Goal: Contribute content

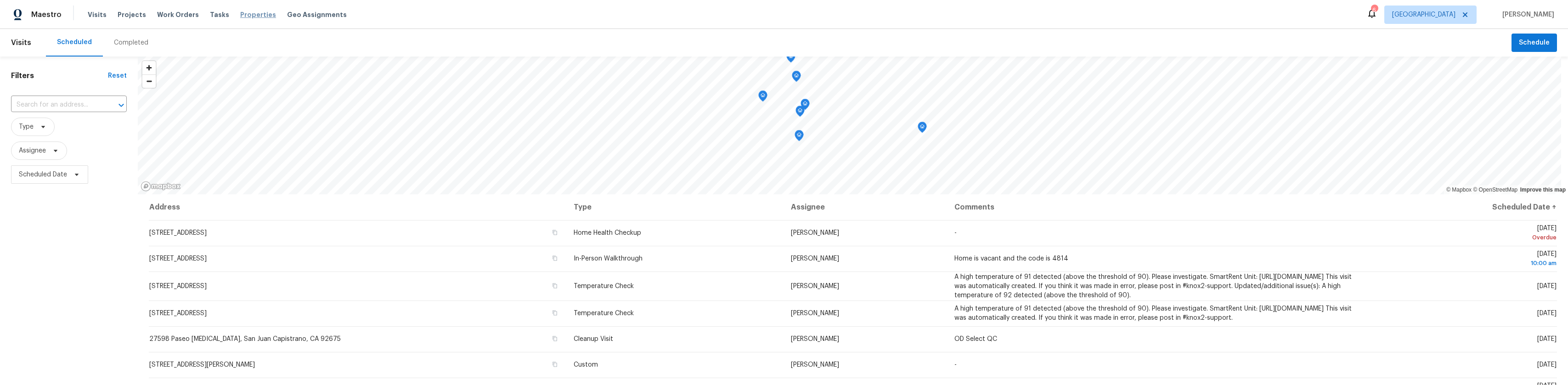
click at [252, 17] on span "Properties" at bounding box center [258, 15] width 36 height 9
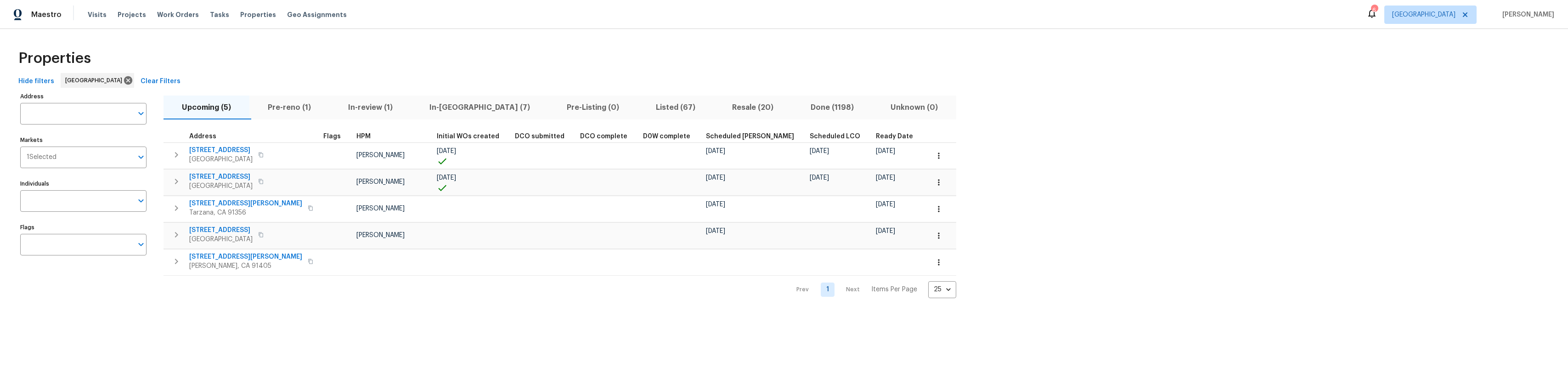
click at [449, 102] on span "In-[GEOGRAPHIC_DATA] (7)" at bounding box center [479, 107] width 126 height 13
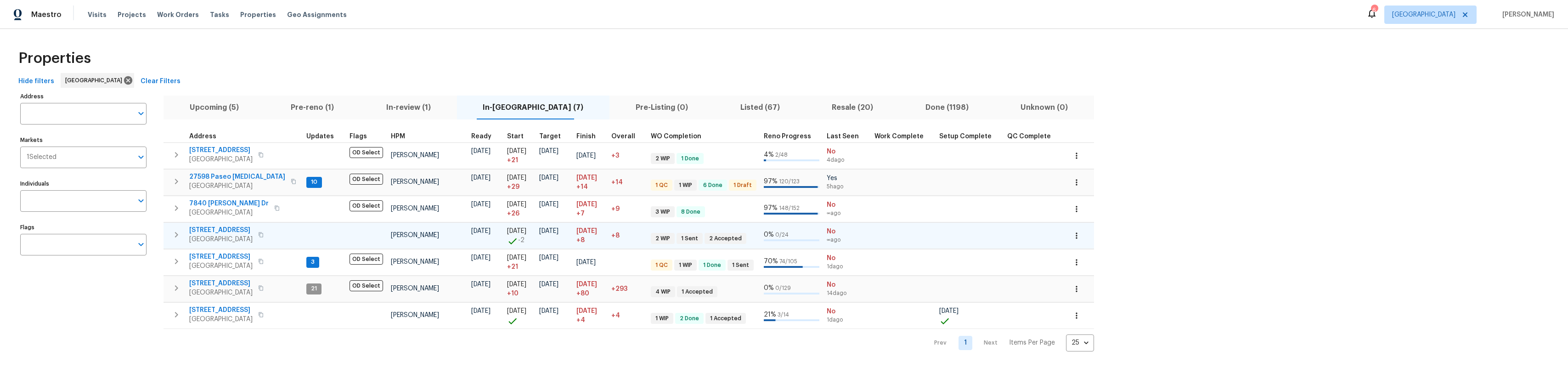
click at [233, 228] on span "[STREET_ADDRESS]" at bounding box center [221, 230] width 63 height 9
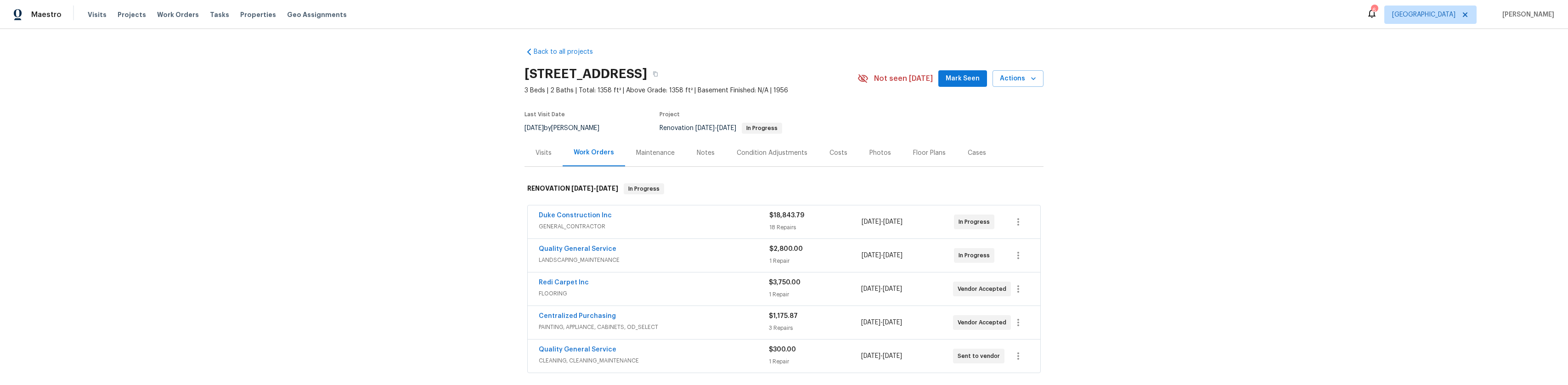
click at [698, 149] on div "Notes" at bounding box center [705, 153] width 18 height 9
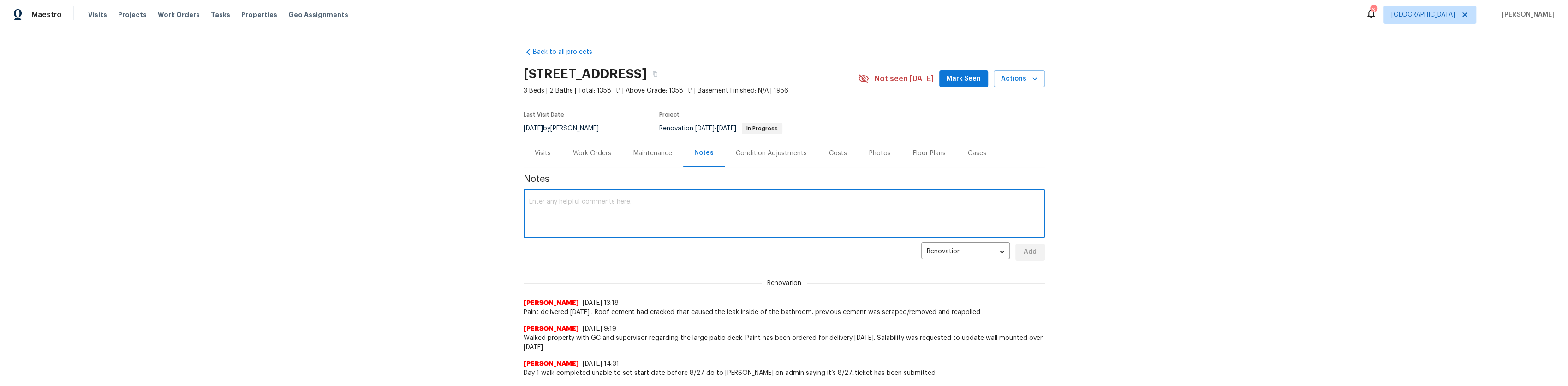
click at [792, 205] on textarea at bounding box center [784, 214] width 510 height 32
drag, startPoint x: 908, startPoint y: 200, endPoint x: 898, endPoint y: 202, distance: 10.2
click at [898, 202] on textarea "All interior prep has been completed, Interior painting starting right now do c…" at bounding box center [784, 214] width 510 height 32
click at [896, 204] on textarea "All interior prep has been completed, Interior painting starting right now do c…" at bounding box center [784, 214] width 510 height 32
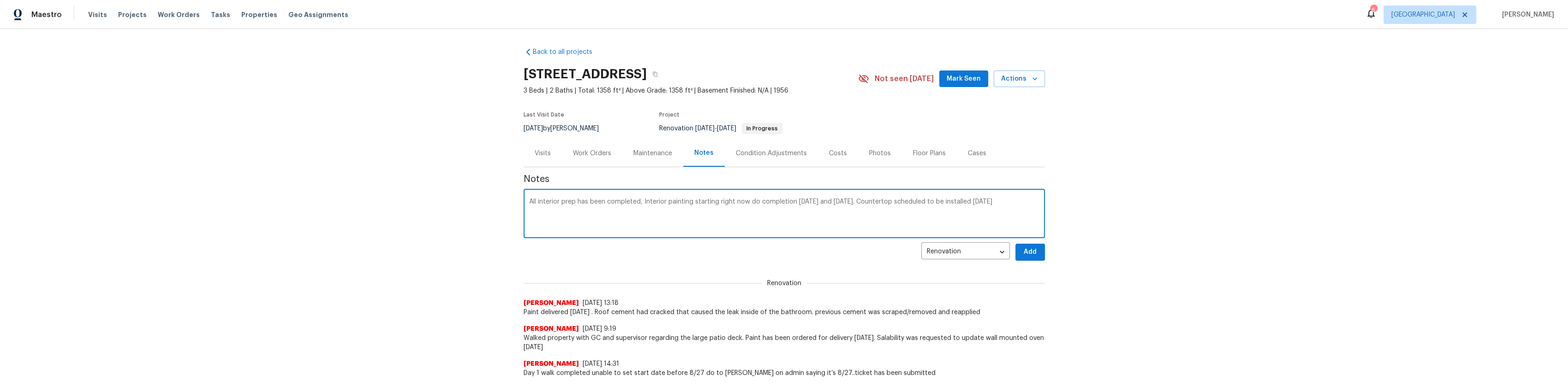
click at [1017, 218] on textarea "All interior prep has been completed, Interior painting starting right now do c…" at bounding box center [784, 214] width 510 height 32
type textarea "All interior prep has been completed, Interior painting starting right now do c…"
click at [1037, 253] on button "Add" at bounding box center [1030, 252] width 29 height 17
